Goal: Find specific page/section: Find specific page/section

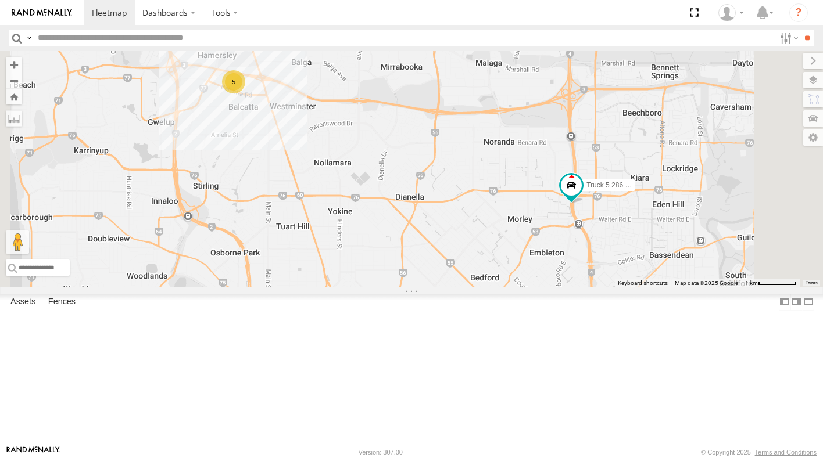
click at [0, 0] on div "Truck 5 286 1IJY426 All Assets [GEOGRAPHIC_DATA] -31.9044 115.9232 9.7 Truck 4 …" at bounding box center [0, 0] width 0 height 0
click at [0, 0] on div "Truck 5 286 1IJY426" at bounding box center [0, 0] width 0 height 0
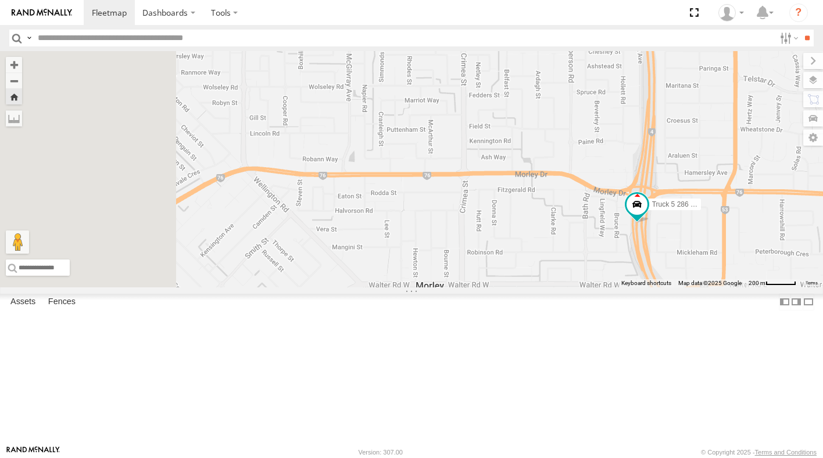
drag, startPoint x: 626, startPoint y: 265, endPoint x: 701, endPoint y: 302, distance: 83.1
click at [699, 288] on div "Truck 5 286 1IJY426" at bounding box center [411, 169] width 823 height 236
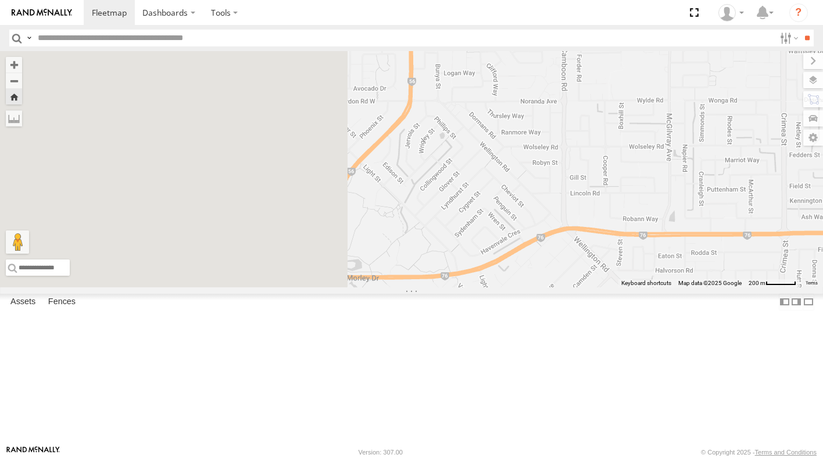
drag, startPoint x: 546, startPoint y: 304, endPoint x: 976, endPoint y: 361, distance: 433.5
click at [822, 361] on html "Dashboards" at bounding box center [411, 229] width 823 height 458
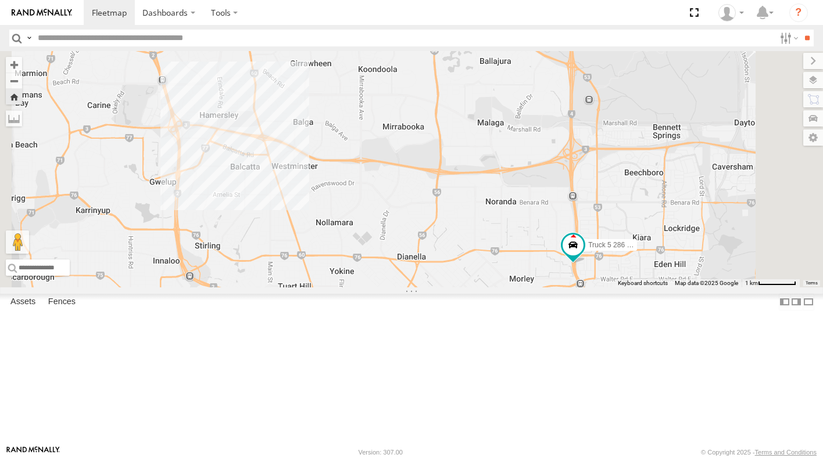
click at [0, 0] on div "Truck 4 626 1DXF114 All Assets [PERSON_NAME] Dairy Golden State Distribution -3…" at bounding box center [0, 0] width 0 height 0
click at [0, 0] on div "All Assets" at bounding box center [0, 0] width 0 height 0
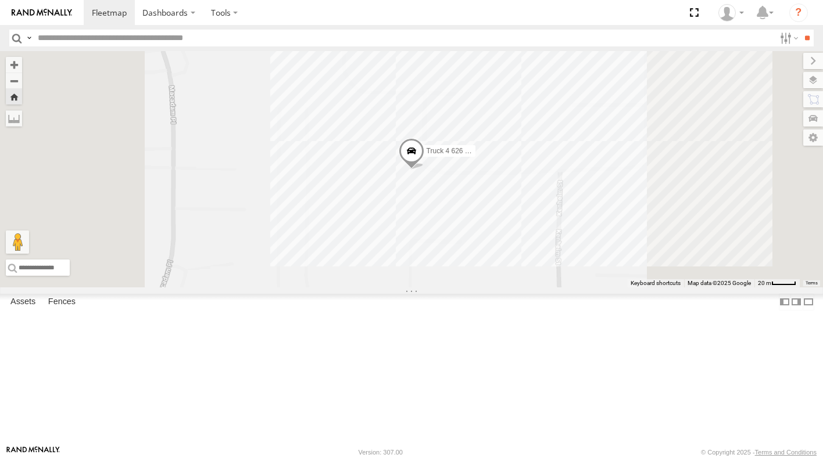
click at [0, 0] on div "All Assets" at bounding box center [0, 0] width 0 height 0
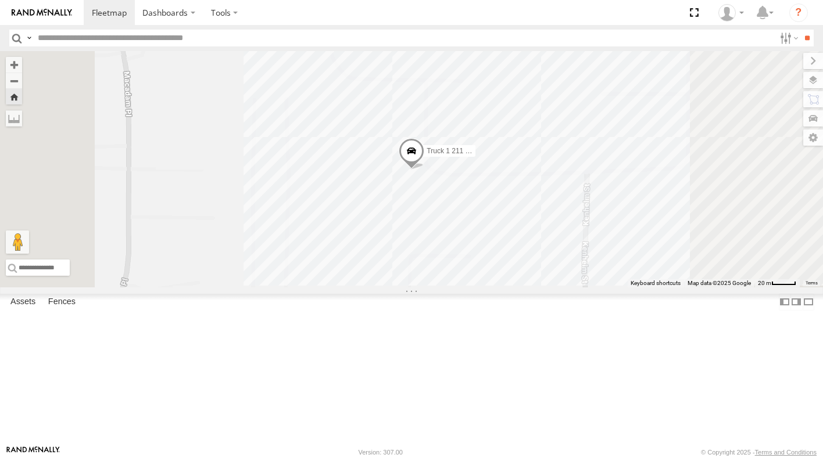
drag, startPoint x: 67, startPoint y: 146, endPoint x: 41, endPoint y: 172, distance: 36.6
click at [0, 0] on div "Truck 6 202 - 1EBV464 All Assets [PERSON_NAME] Dairy Golden State Distribution …" at bounding box center [0, 0] width 0 height 0
click at [0, 0] on div "All Assets" at bounding box center [0, 0] width 0 height 0
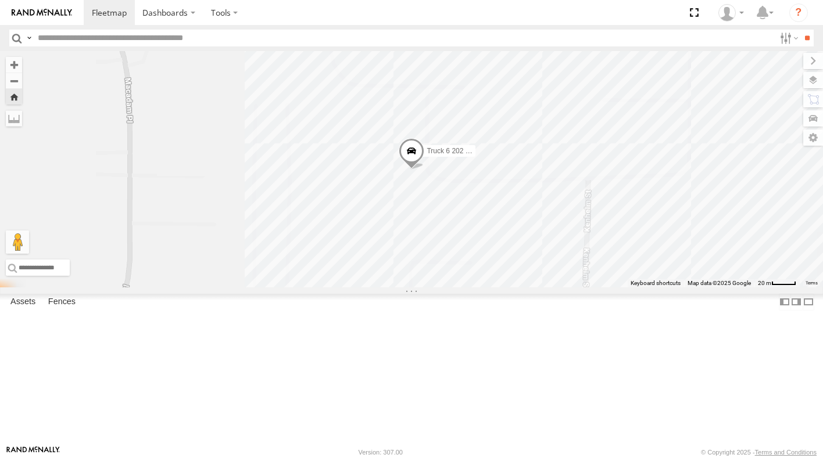
click at [0, 0] on div "Truck 2 321 - 1ETQ542 All Assets [PERSON_NAME] Dairy Golden State Distribution …" at bounding box center [0, 0] width 0 height 0
click at [0, 0] on div "Truck 2 321 - 1ETQ542" at bounding box center [0, 0] width 0 height 0
click at [0, 0] on div "All Assets" at bounding box center [0, 0] width 0 height 0
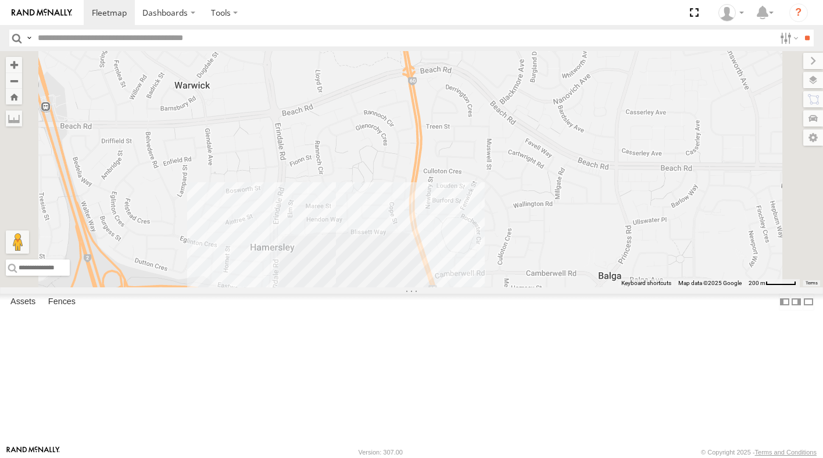
drag, startPoint x: 206, startPoint y: 335, endPoint x: 204, endPoint y: 291, distance: 43.6
click at [0, 0] on div "Truck 4 626 1DXF114 All Assets [PERSON_NAME] Dairy Golden State Distribution -3…" at bounding box center [0, 0] width 0 height 0
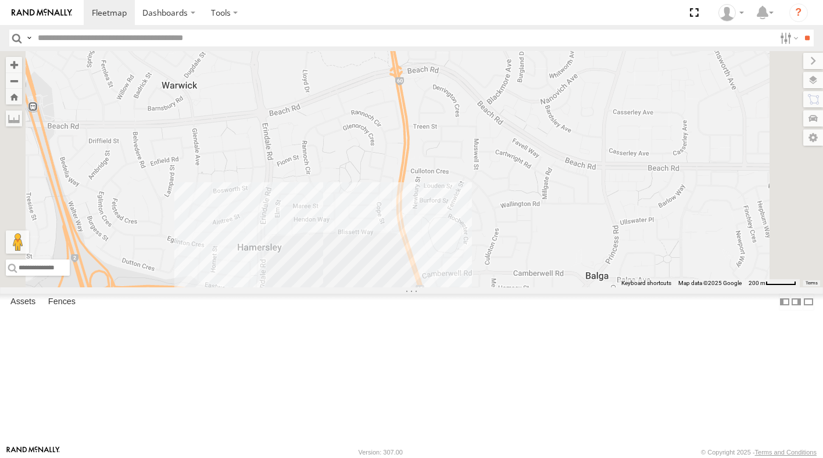
click at [0, 0] on div "Truck 4 626 1DXF114" at bounding box center [0, 0] width 0 height 0
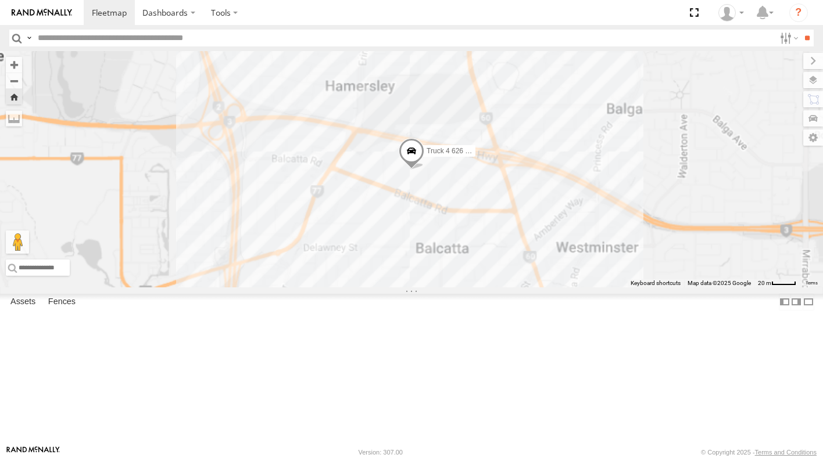
click at [0, 0] on div "Truck 5 286 1IJY426" at bounding box center [0, 0] width 0 height 0
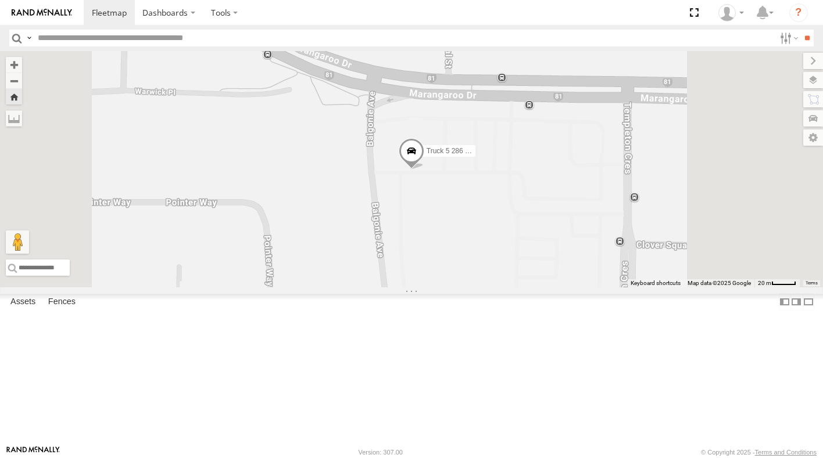
click at [0, 0] on div "Truck 5 286 1IJY426 All Assets" at bounding box center [0, 0] width 0 height 0
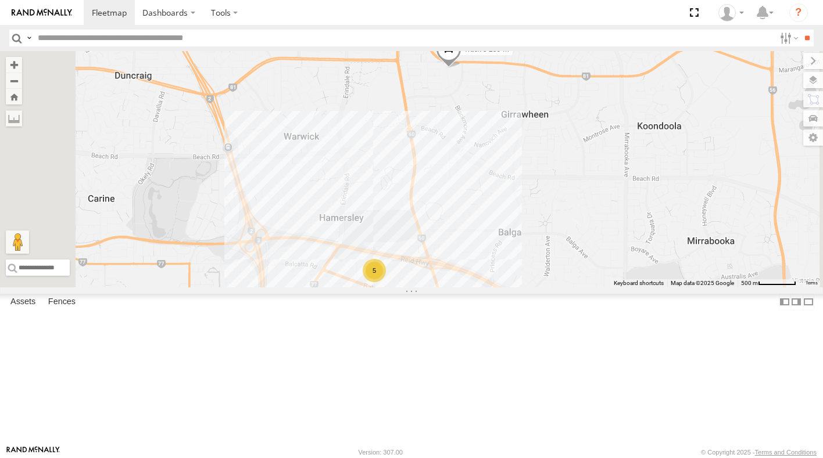
click at [0, 0] on div "Truck 3 322 - 1AGB008" at bounding box center [0, 0] width 0 height 0
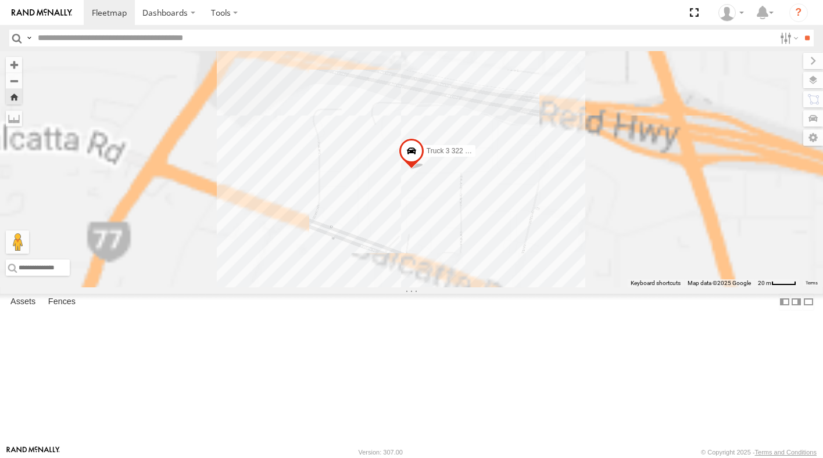
click at [0, 0] on div "Truck 5 286 1IJY426" at bounding box center [0, 0] width 0 height 0
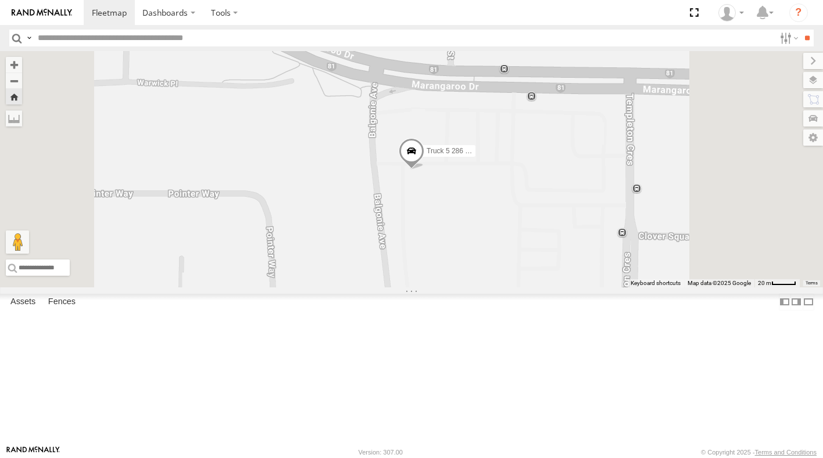
click at [0, 0] on div "Truck 2 321 - 1ETQ542" at bounding box center [0, 0] width 0 height 0
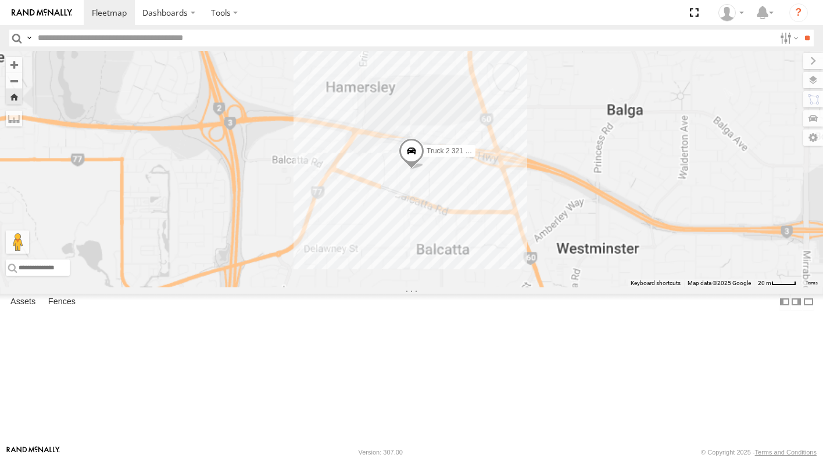
click at [0, 0] on div "Truck 6 202 - 1EBV464 All Assets" at bounding box center [0, 0] width 0 height 0
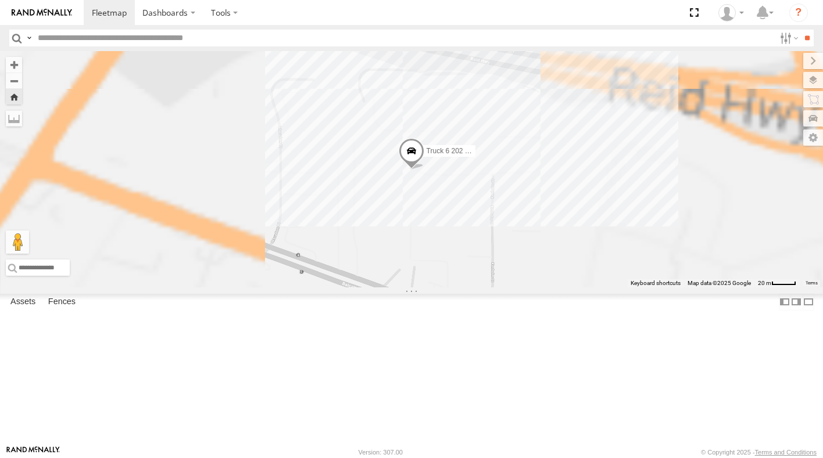
click at [0, 0] on div "Truck 1 211 1CAO942" at bounding box center [0, 0] width 0 height 0
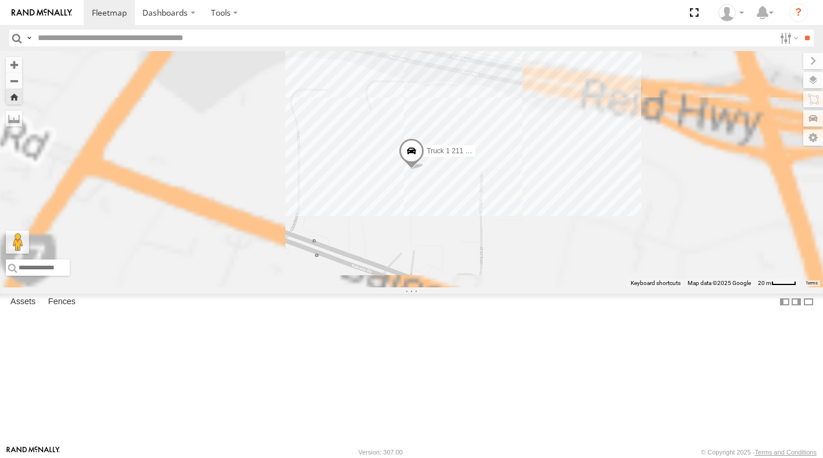
click at [0, 0] on div "Truck 4 626 1DXF114 All Assets" at bounding box center [0, 0] width 0 height 0
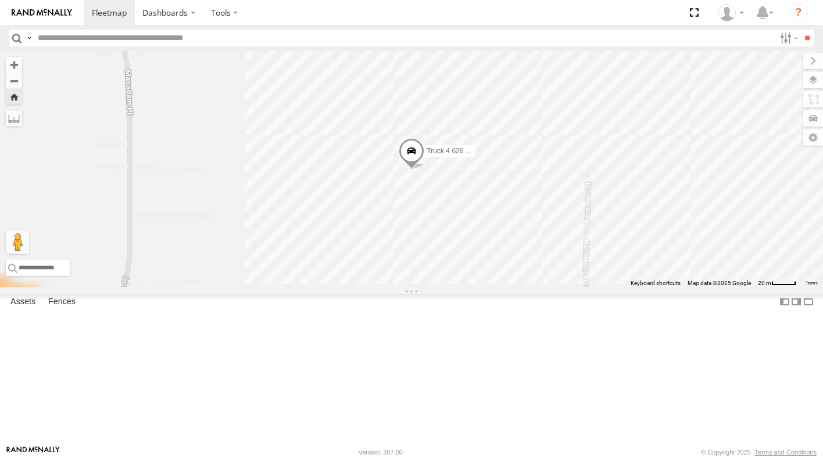
click at [0, 0] on div "All Assets" at bounding box center [0, 0] width 0 height 0
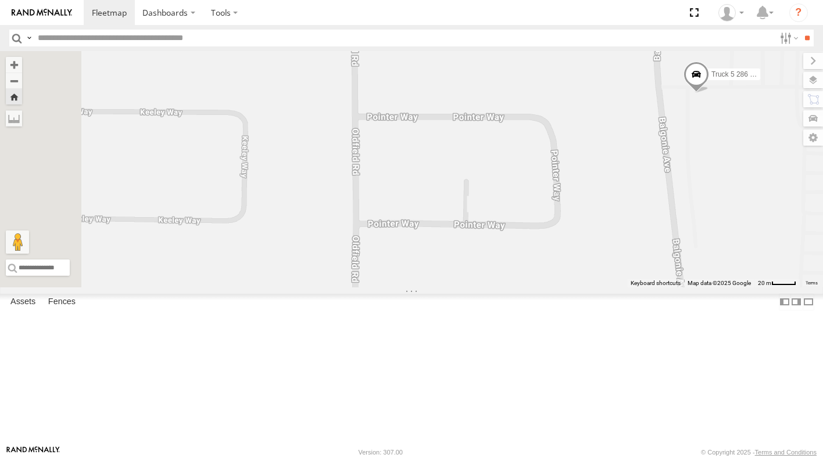
drag, startPoint x: 514, startPoint y: 297, endPoint x: 823, endPoint y: 222, distance: 318.0
click at [822, 222] on html "Dashboards" at bounding box center [411, 229] width 823 height 458
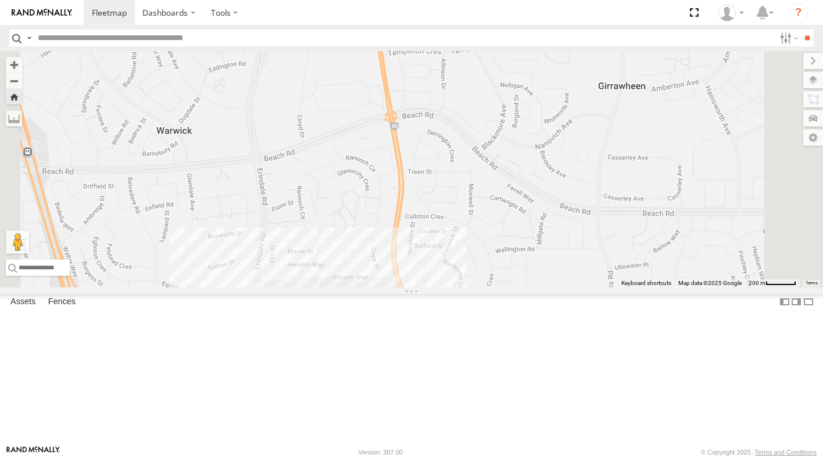
drag, startPoint x: 712, startPoint y: 312, endPoint x: 703, endPoint y: 236, distance: 76.6
click at [703, 236] on div "Truck 5 286 1IJY426" at bounding box center [411, 169] width 823 height 236
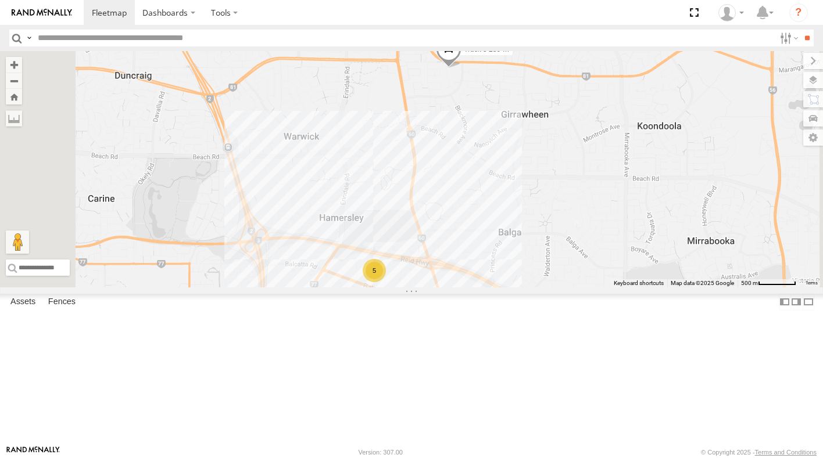
click at [0, 0] on div "Truck 5 286 1IJY426" at bounding box center [0, 0] width 0 height 0
click at [0, 0] on div "All Assets" at bounding box center [0, 0] width 0 height 0
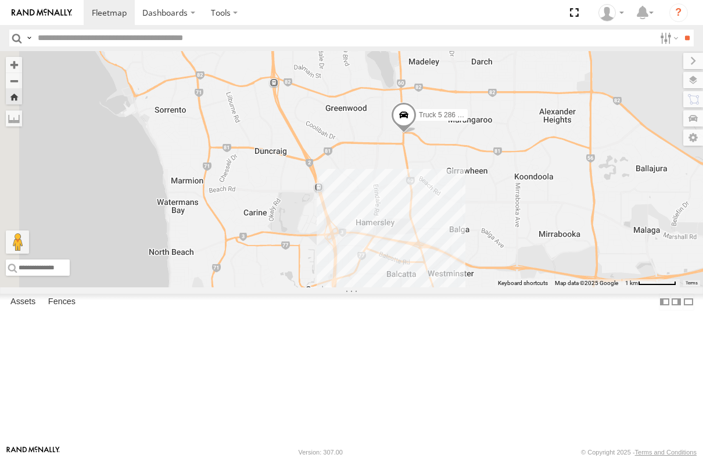
click at [0, 0] on div "Truck 5 286 1IJY426" at bounding box center [0, 0] width 0 height 0
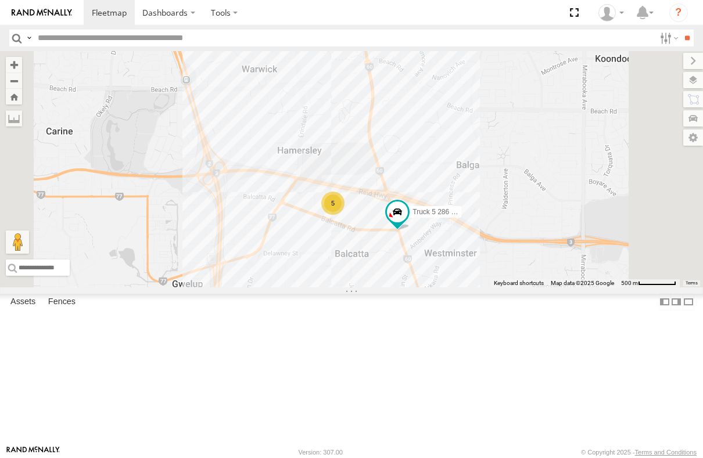
click at [0, 0] on div "All Assets" at bounding box center [0, 0] width 0 height 0
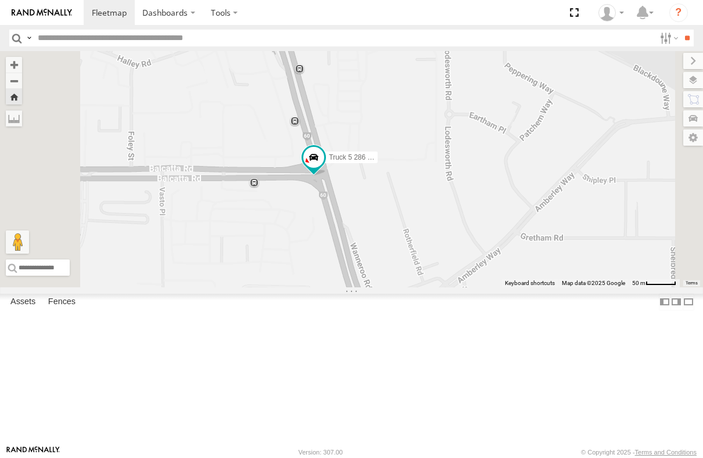
click at [0, 0] on div "Truck 5 286 1IJY426 All Assets Wanneroo Rd Balga -31.85186 115.82364 9.7 Truck …" at bounding box center [0, 0] width 0 height 0
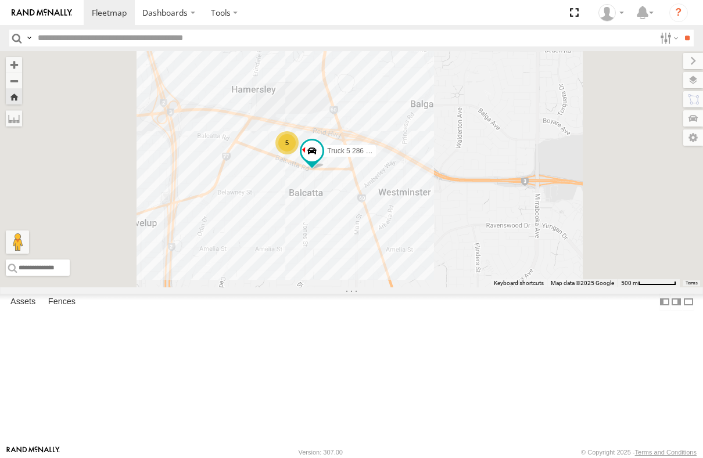
click at [0, 0] on div "Truck 5 286 1IJY426" at bounding box center [0, 0] width 0 height 0
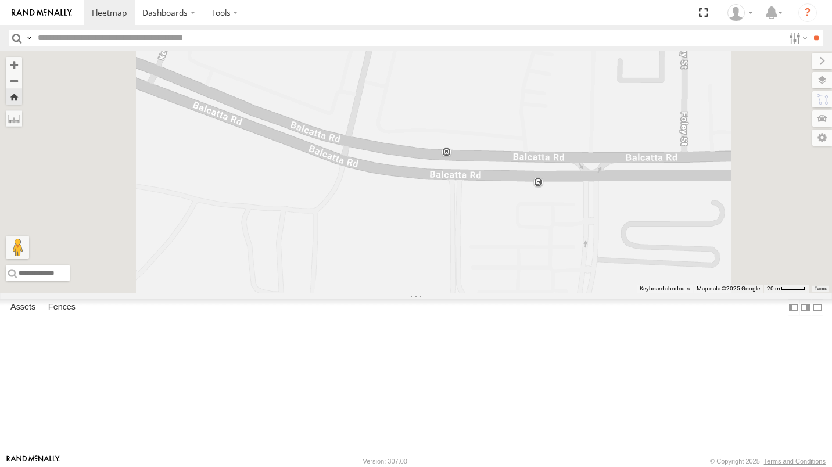
click at [0, 0] on div "Truck 1 211 1CAO942 All Assets" at bounding box center [0, 0] width 0 height 0
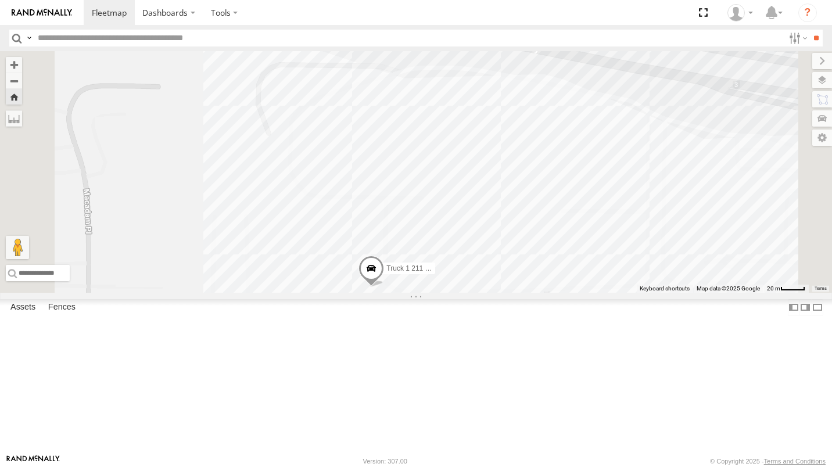
drag, startPoint x: 660, startPoint y: 204, endPoint x: 617, endPoint y: 308, distance: 112.7
click at [617, 293] on div "Truck 1 211 1CAO942" at bounding box center [416, 172] width 832 height 242
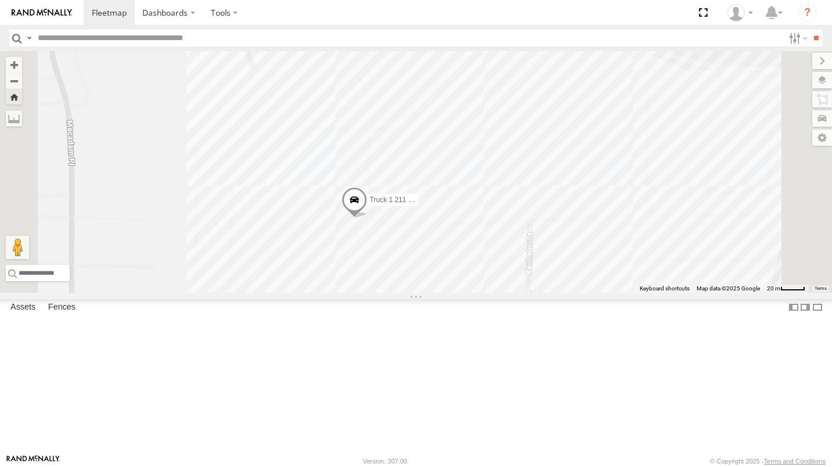
drag, startPoint x: 482, startPoint y: 280, endPoint x: 465, endPoint y: 214, distance: 67.8
click at [465, 214] on div "Truck 1 211 1CAO942" at bounding box center [416, 172] width 832 height 242
click at [0, 0] on div "Truck 2 321 - 1ETQ542" at bounding box center [0, 0] width 0 height 0
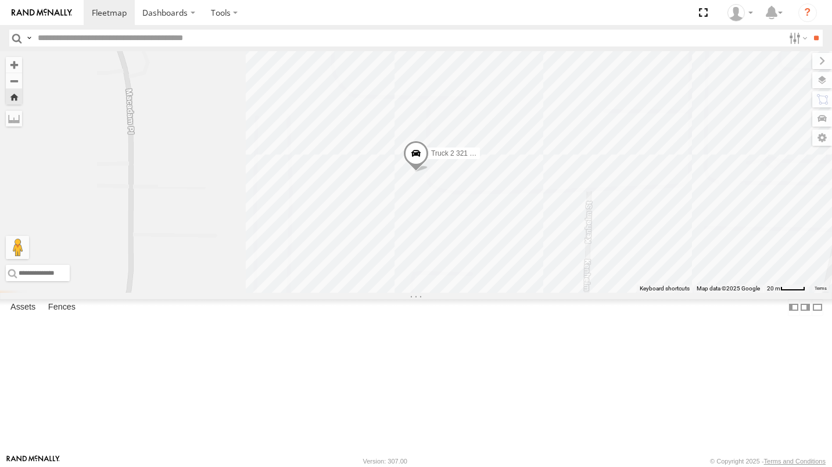
click at [0, 0] on div "Truck 6 202 - 1EBV464 All Assets Brownes Dairy Golden State Distribution -31.86…" at bounding box center [0, 0] width 0 height 0
click at [0, 0] on div "All Assets" at bounding box center [0, 0] width 0 height 0
click at [0, 0] on div "Truck 6 202 - 1EBV464" at bounding box center [0, 0] width 0 height 0
click at [0, 0] on div "Truck 5 286 1IJY426" at bounding box center [0, 0] width 0 height 0
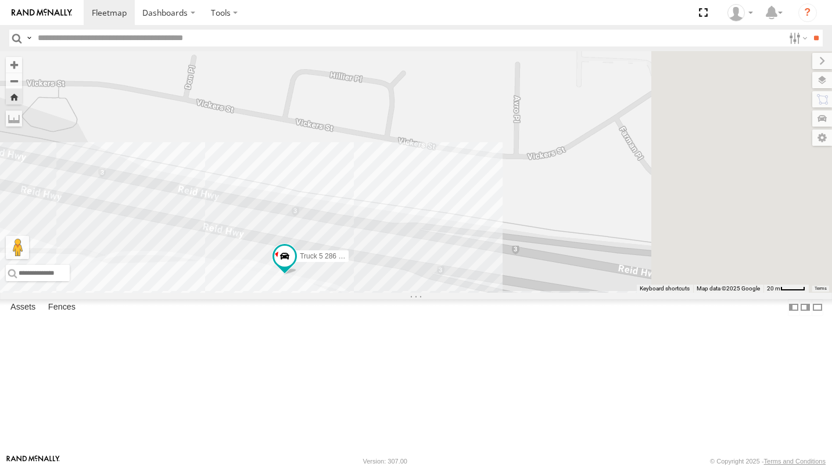
drag, startPoint x: 687, startPoint y: 240, endPoint x: 512, endPoint y: 372, distance: 218.2
click at [512, 293] on div "Truck 5 286 1IJY426" at bounding box center [416, 172] width 832 height 242
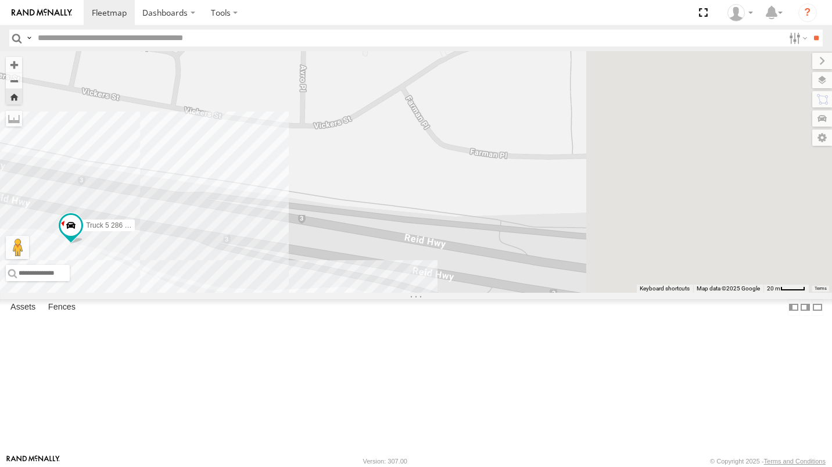
drag, startPoint x: 763, startPoint y: 246, endPoint x: 574, endPoint y: 173, distance: 203.0
click at [574, 173] on div "Truck 5 286 1IJY426" at bounding box center [416, 172] width 832 height 242
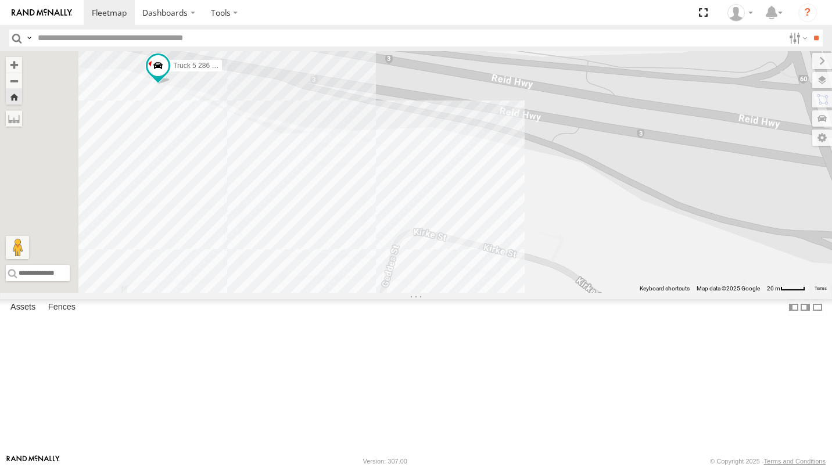
drag, startPoint x: 426, startPoint y: 275, endPoint x: 834, endPoint y: 271, distance: 407.2
click at [822, 271] on html "Dashboards" at bounding box center [416, 233] width 832 height 467
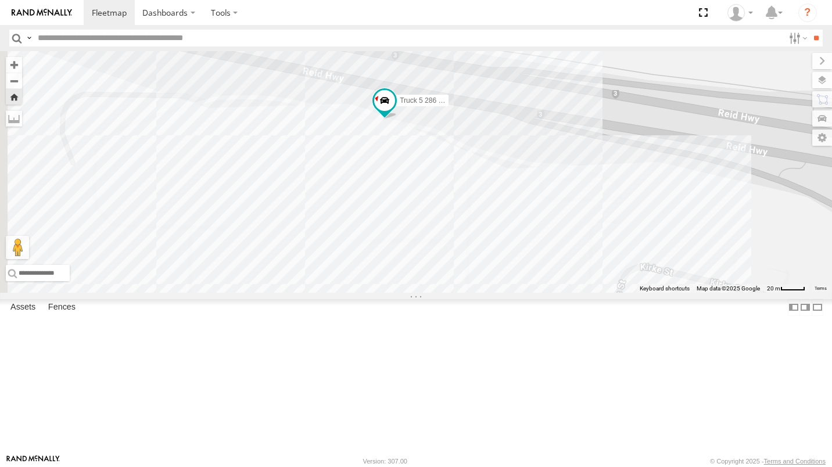
drag, startPoint x: 421, startPoint y: 247, endPoint x: 647, endPoint y: 282, distance: 229.2
click at [647, 282] on div "Truck 5 286 1IJY426" at bounding box center [416, 172] width 832 height 242
